Goal: Task Accomplishment & Management: Manage account settings

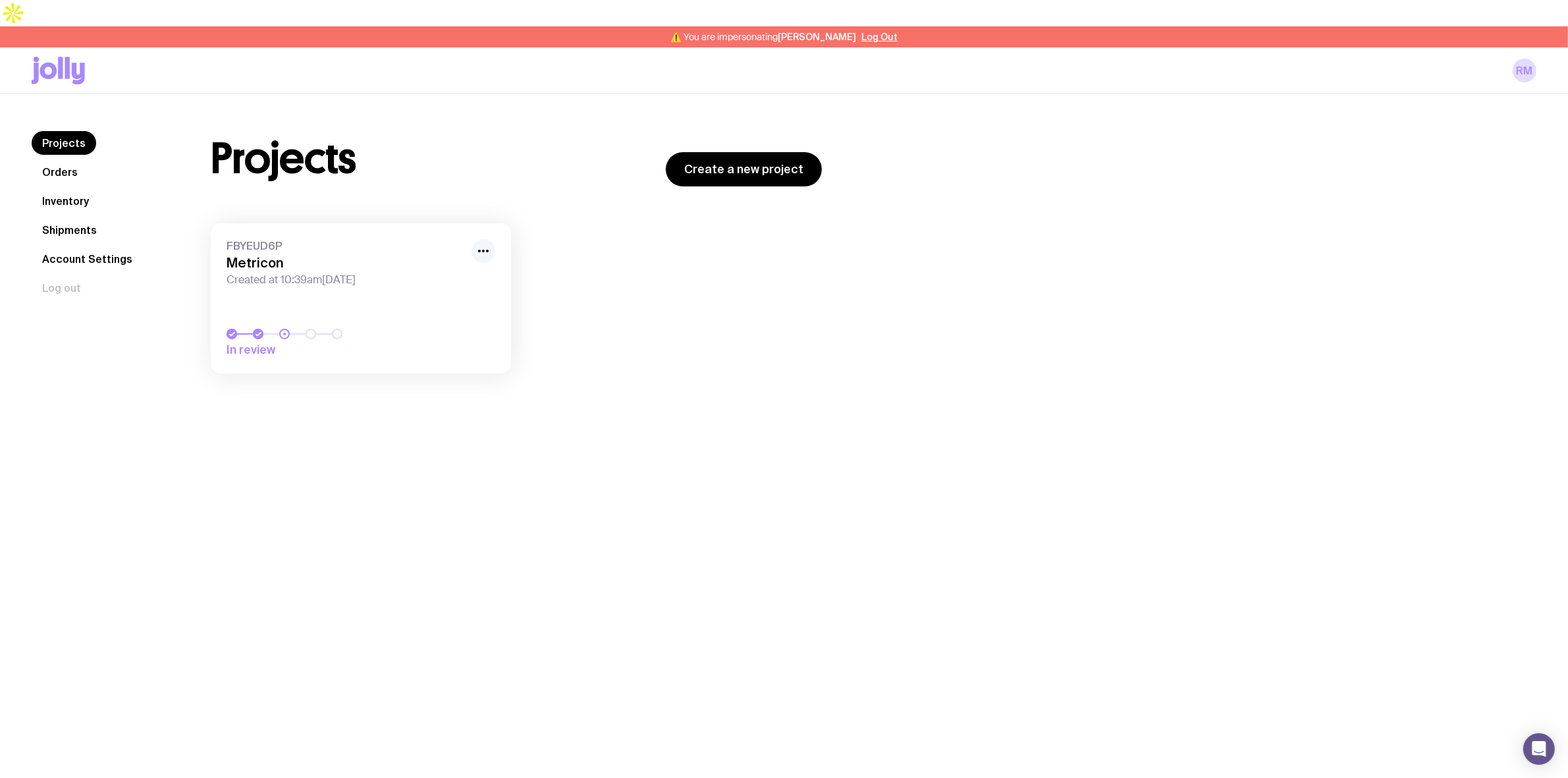
click at [482, 243] on icon "button" at bounding box center [484, 251] width 16 height 16
click at [446, 265] on div "Rename Hide" at bounding box center [453, 289] width 84 height 49
click at [427, 273] on button "Rename" at bounding box center [453, 280] width 63 height 13
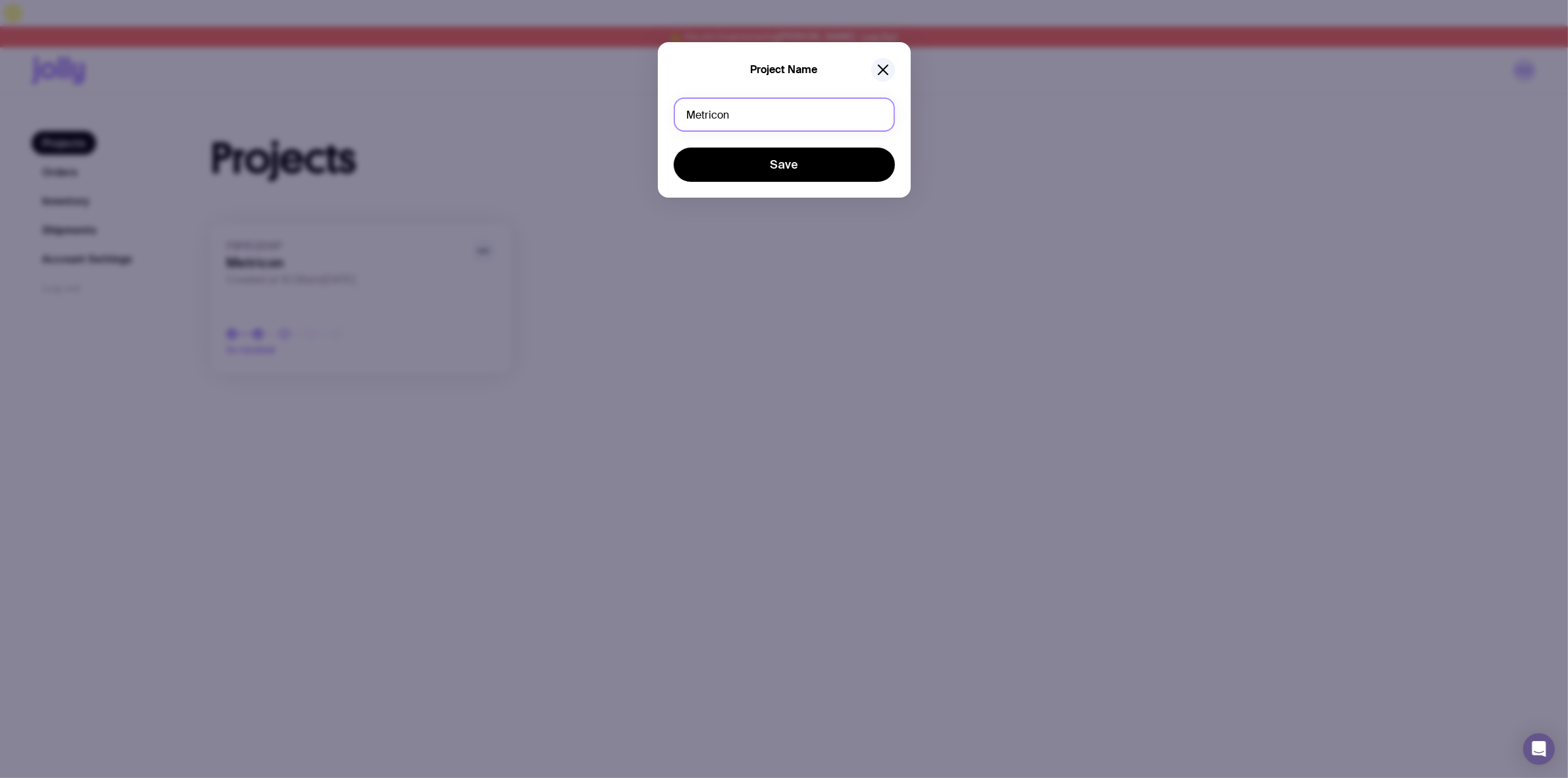
click at [716, 119] on input "Metricon" at bounding box center [784, 114] width 221 height 34
type input "Sample"
click at [674, 148] on button "Save" at bounding box center [784, 165] width 221 height 34
